Goal: Navigation & Orientation: Find specific page/section

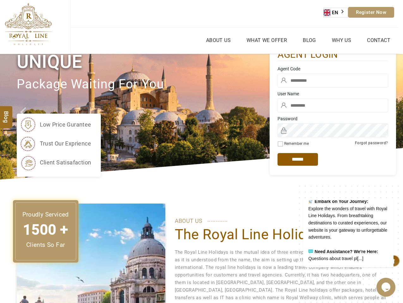
click at [201, 152] on div "low price gurantee trust our exprience client satisafaction" at bounding box center [143, 145] width 253 height 63
click at [336, 13] on link "EN" at bounding box center [336, 12] width 24 height 9
click at [218, 40] on link "About Us" at bounding box center [218, 40] width 28 height 9
click at [266, 40] on ul "About Us What we Offer Blog Why Us Contact" at bounding box center [235, 41] width 328 height 26
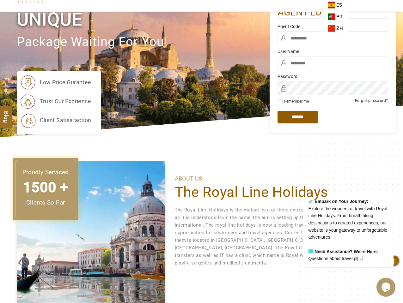
click at [298, 161] on div "ABOUT US ............ The Royal Line Holidays The Royal Line Holidays is the mu…" at bounding box center [281, 213] width 212 height 105
click at [386, 288] on icon "Chat widget" at bounding box center [385, 287] width 9 height 9
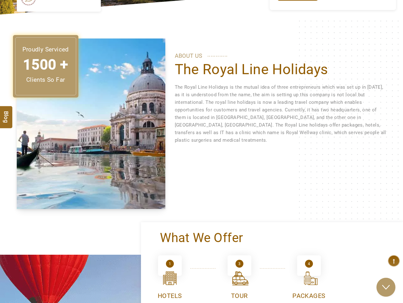
click at [286, 108] on div "We are live and ready to chat with you now. Say something to start a live chat.…" at bounding box center [286, 108] width 0 height 0
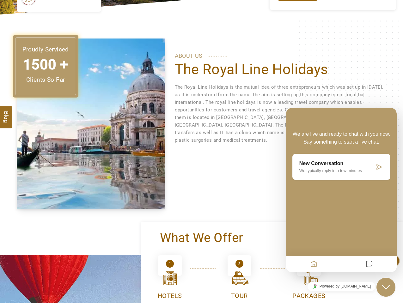
scroll to position [180, 0]
